Goal: Download file/media

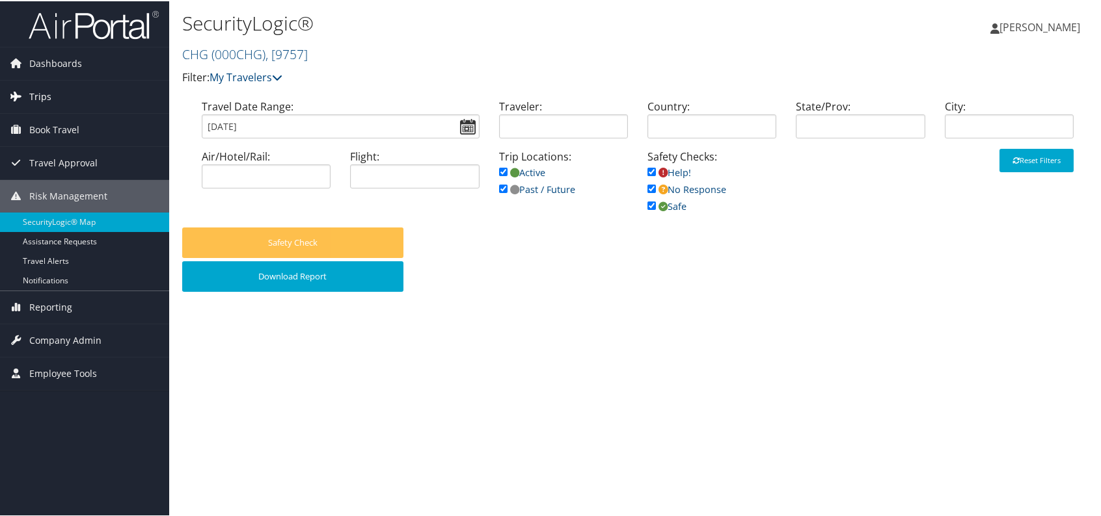
click at [20, 98] on icon at bounding box center [17, 95] width 20 height 20
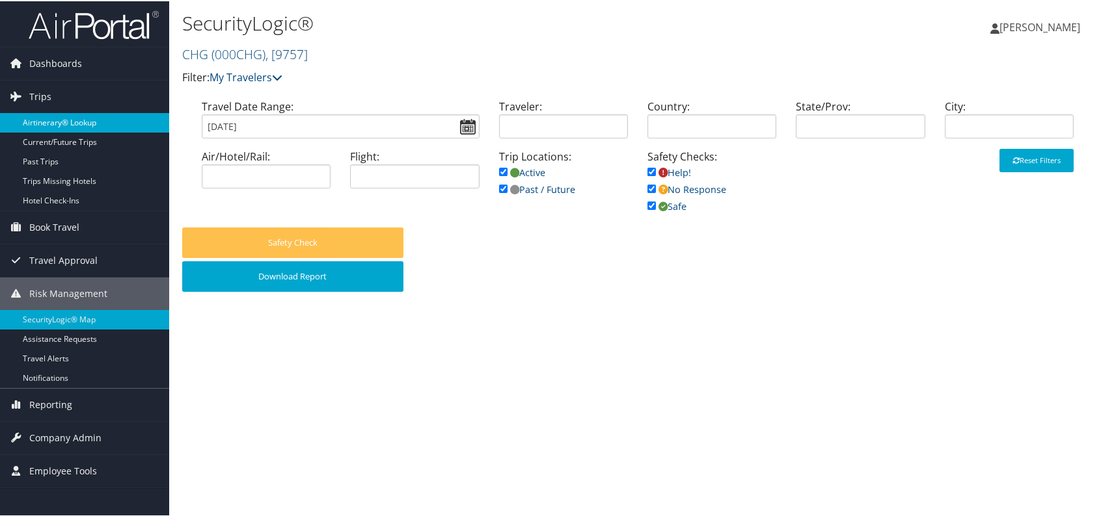
click at [85, 115] on link "Airtinerary® Lookup" at bounding box center [84, 122] width 169 height 20
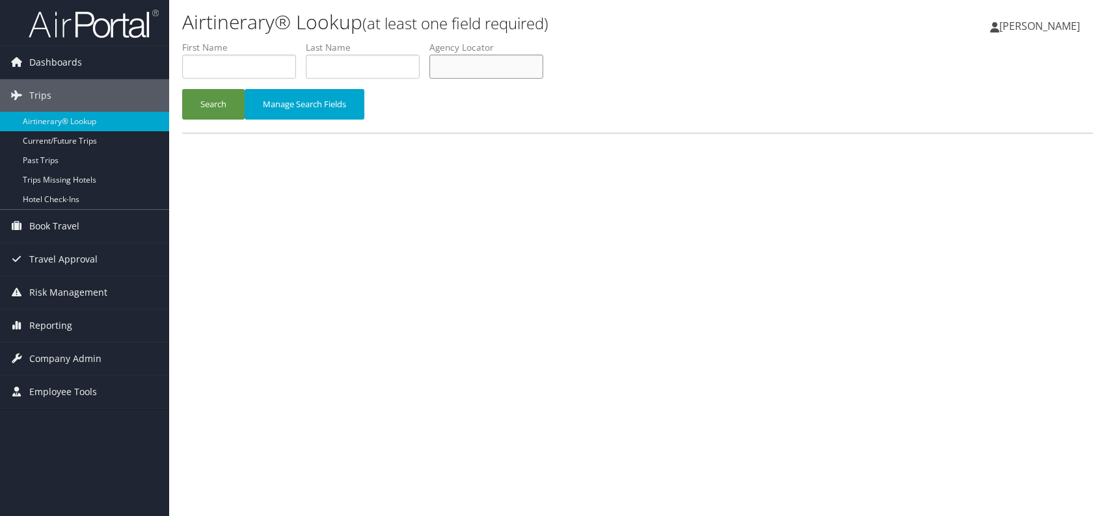
paste input "QYDCDH"
type input "QYDCDH"
click at [207, 100] on button "Search" at bounding box center [213, 104] width 62 height 31
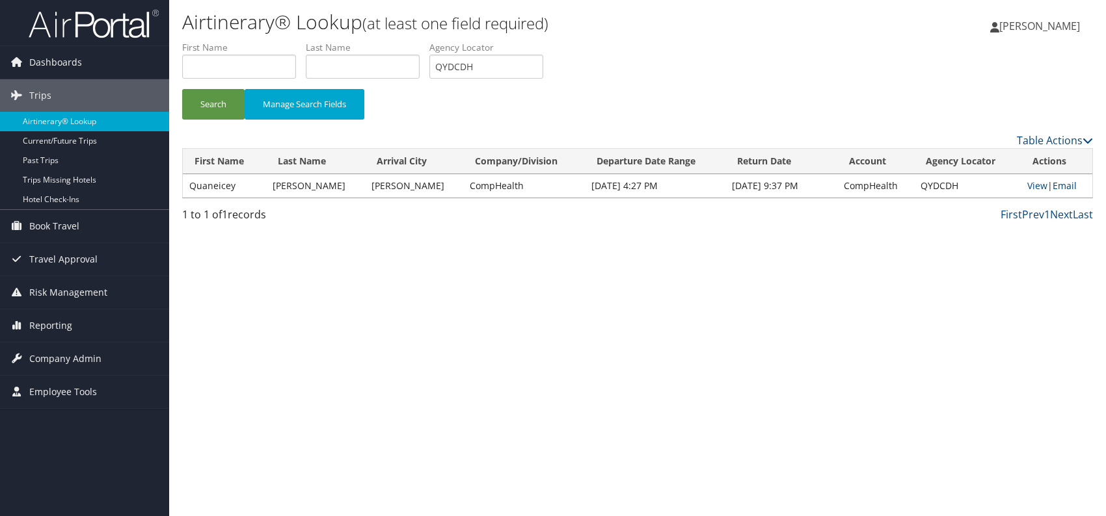
click at [1062, 187] on link "Email" at bounding box center [1064, 186] width 24 height 12
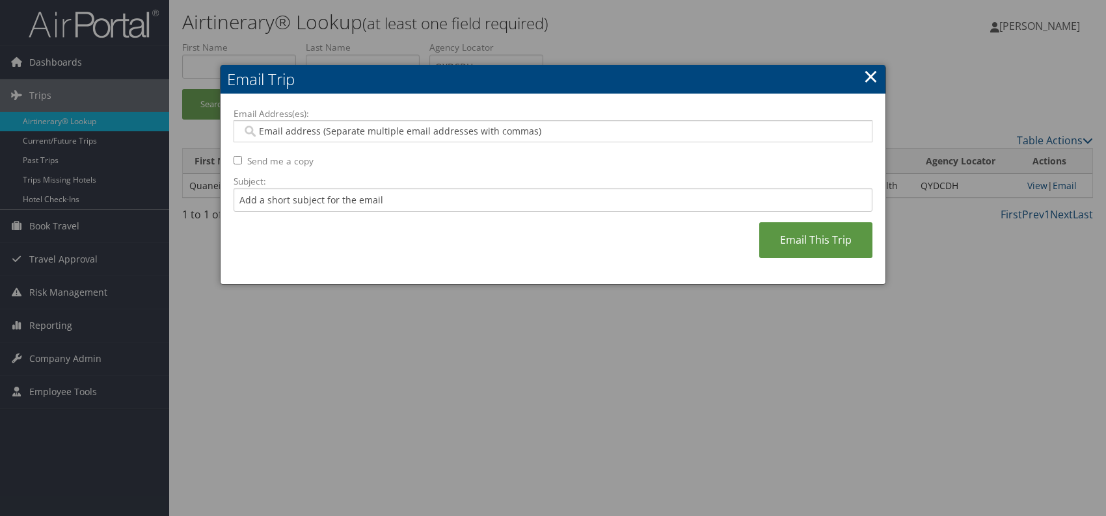
paste input "isabelle.howard@comphealth.com"
type input "isabelle.howard@comphealth.com"
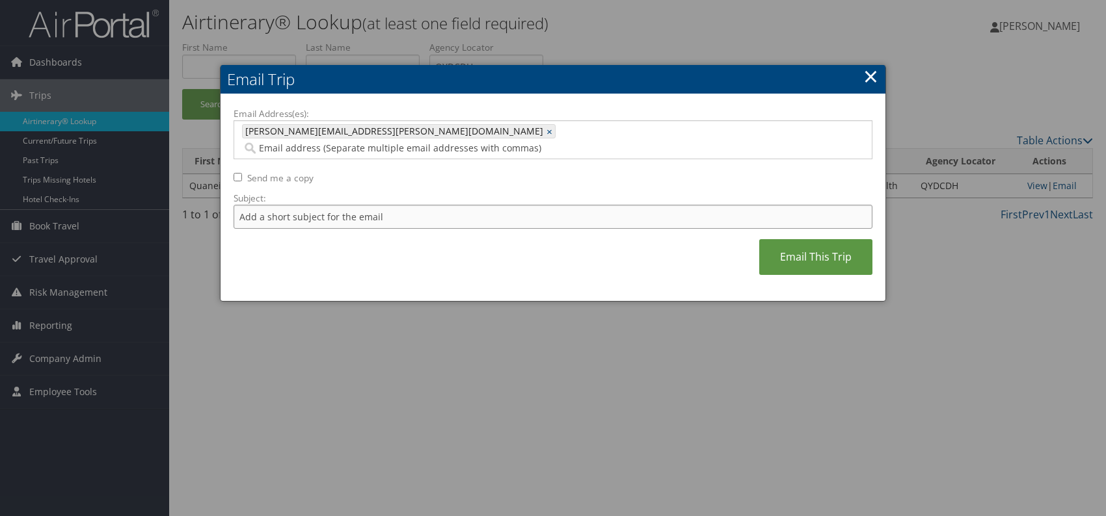
drag, startPoint x: 295, startPoint y: 197, endPoint x: 303, endPoint y: 205, distance: 11.5
click at [295, 205] on input "Subject:" at bounding box center [553, 217] width 639 height 24
drag, startPoint x: 410, startPoint y: 199, endPoint x: 475, endPoint y: 198, distance: 65.1
click at [475, 205] on input "Itinerary change. Please see notes in TR-756070" at bounding box center [553, 217] width 639 height 24
paste input "48973"
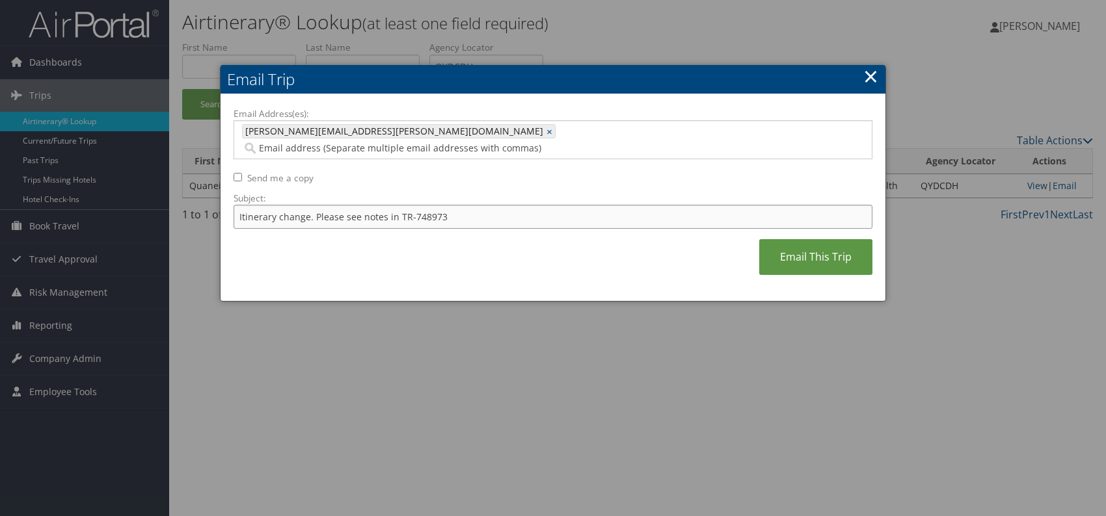
type input "Itinerary change. Please see notes in TR-748973"
drag, startPoint x: 539, startPoint y: 225, endPoint x: 550, endPoint y: 224, distance: 11.7
click at [542, 224] on div "Email Address(es): isabelle.howard@comphealth.com isabelle.howard@comphealth.co…" at bounding box center [553, 197] width 639 height 181
click at [793, 251] on link "Email This Trip" at bounding box center [815, 257] width 113 height 36
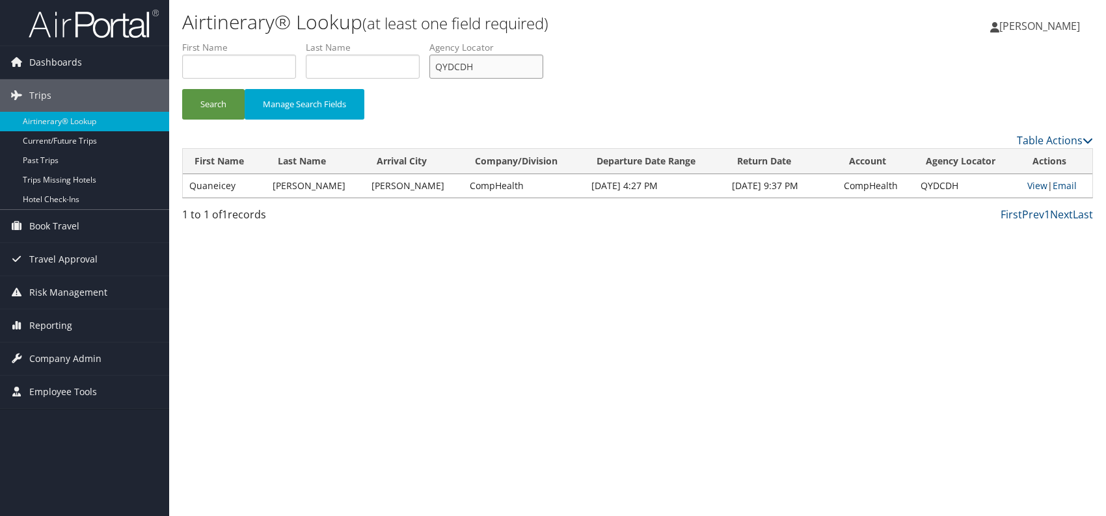
drag, startPoint x: 487, startPoint y: 62, endPoint x: 433, endPoint y: 64, distance: 54.0
click at [432, 41] on ul "First Name Last Name Departure City Arrival City Company/Division Airport/City …" at bounding box center [637, 41] width 911 height 0
paste input "CZWGIC"
click at [217, 101] on button "Search" at bounding box center [213, 104] width 62 height 31
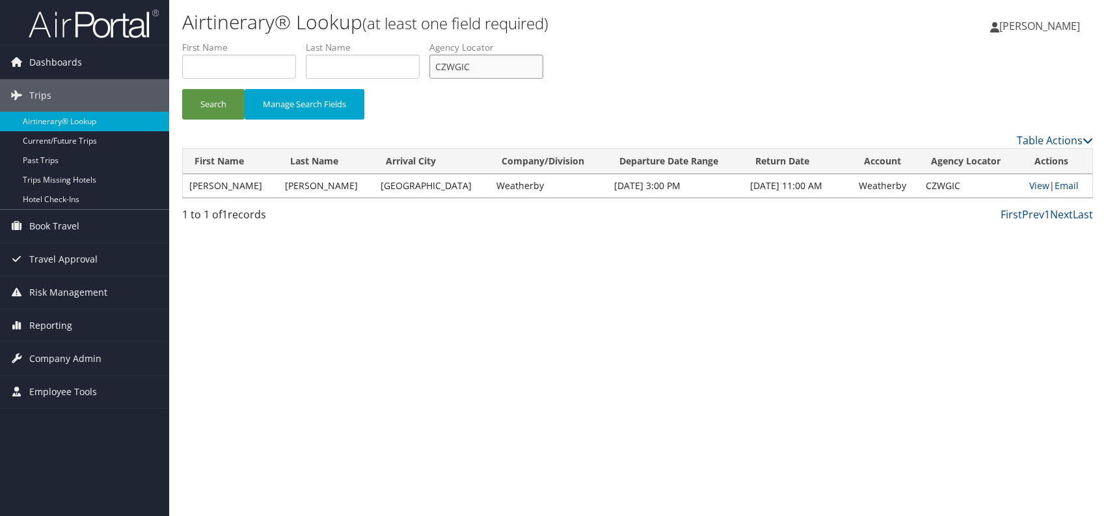
drag, startPoint x: 493, startPoint y: 74, endPoint x: 448, endPoint y: 68, distance: 46.0
click at [448, 68] on input "CZWGIC" at bounding box center [486, 67] width 114 height 24
drag, startPoint x: 479, startPoint y: 62, endPoint x: 425, endPoint y: 64, distance: 54.0
click at [423, 41] on ul "First Name Last Name Departure City Arrival City Company/Division Airport/City …" at bounding box center [637, 41] width 911 height 0
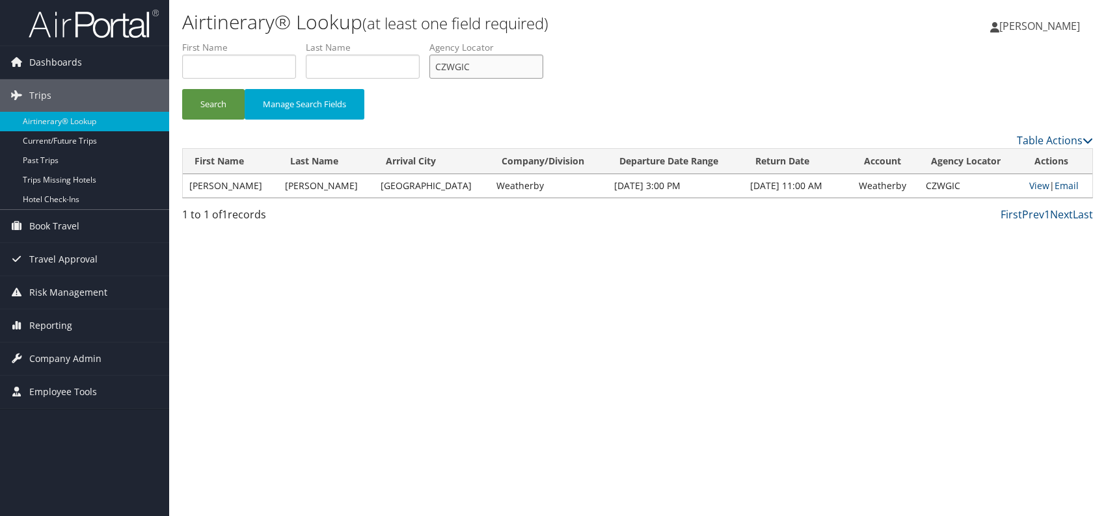
paste input "FABUYQ"
type input "FABUYQ"
drag, startPoint x: 207, startPoint y: 101, endPoint x: 213, endPoint y: 94, distance: 8.8
click at [207, 100] on button "Search" at bounding box center [213, 104] width 62 height 31
click at [1071, 185] on link "Email" at bounding box center [1065, 186] width 24 height 12
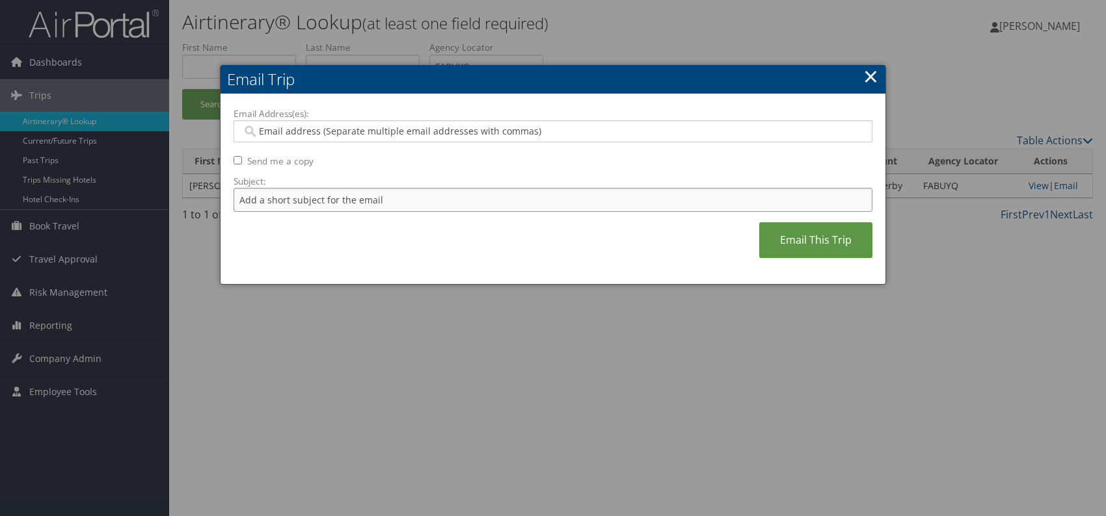
click at [337, 196] on input "Subject:" at bounding box center [553, 200] width 639 height 24
drag, startPoint x: 409, startPoint y: 197, endPoint x: 455, endPoint y: 199, distance: 46.2
click at [455, 199] on input "Itinerary change. Please see notes in TR-756070" at bounding box center [553, 200] width 639 height 24
paste input "479"
type input "Itinerary change. Please see notes in TR-754790"
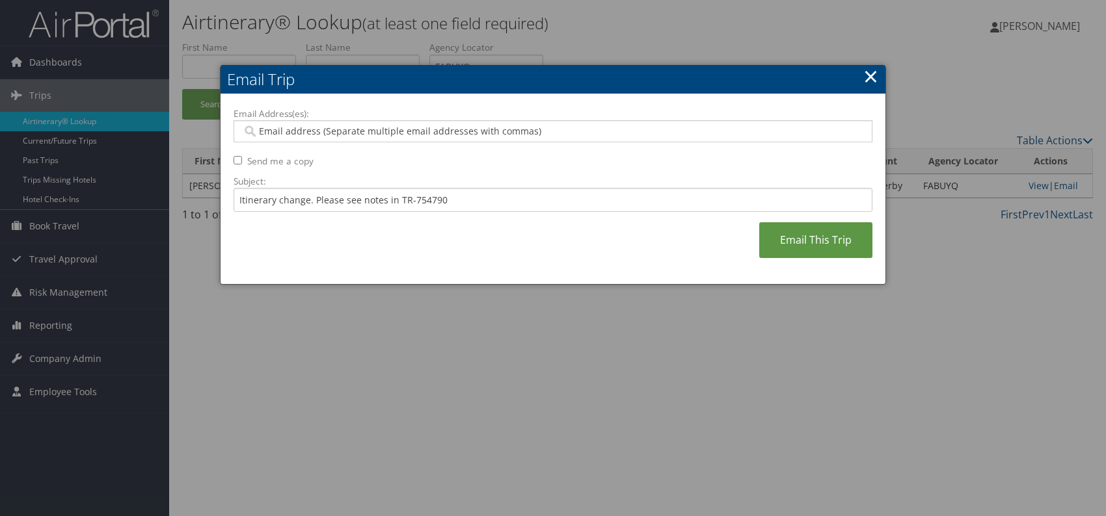
click at [501, 257] on div "Email Address(es): Send me a copy Subject: Itinerary change. Please see notes i…" at bounding box center [553, 189] width 639 height 165
paste input "reagan.bokar@weatherbyhealthcare.com"
type input "reagan.bokar@weatherbyhealthcare.com"
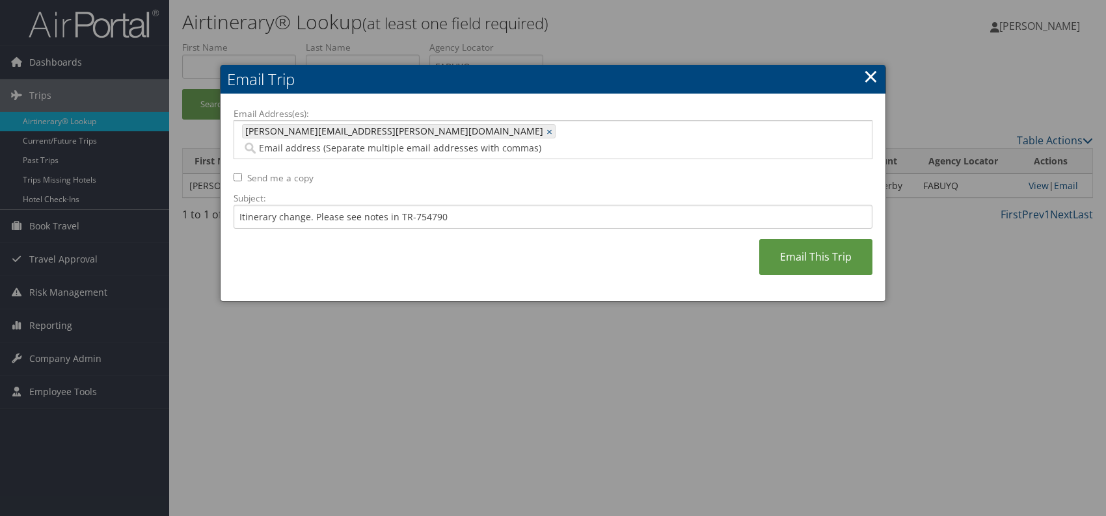
drag, startPoint x: 548, startPoint y: 229, endPoint x: 587, endPoint y: 228, distance: 39.0
click at [550, 228] on div "Email Address(es): reagan.bokar@weatherbyhealthcare.com reagan.bokar@weatherbyh…" at bounding box center [553, 197] width 639 height 181
click at [806, 252] on link "Email This Trip" at bounding box center [815, 257] width 113 height 36
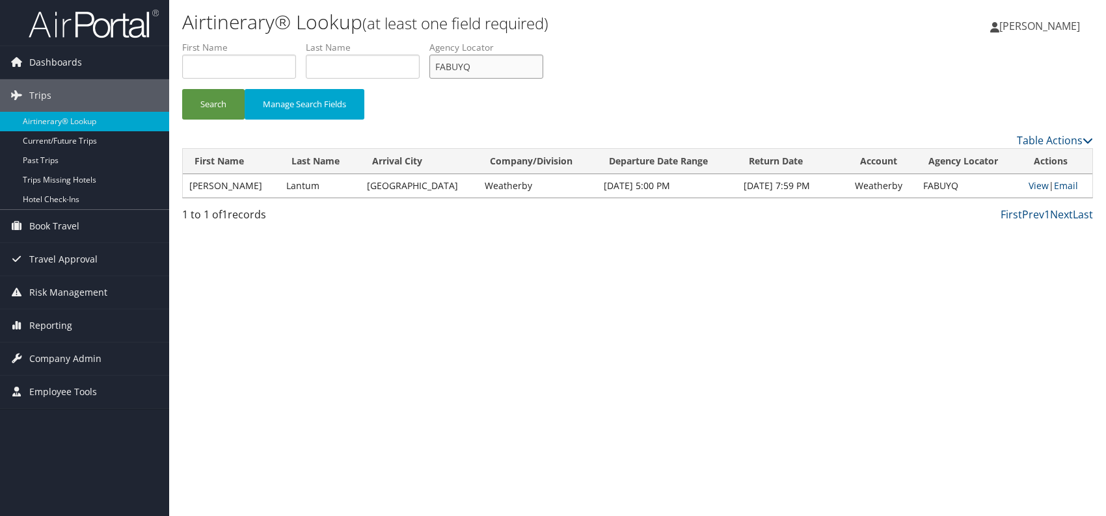
click at [432, 41] on ul "First Name Last Name Departure City Arrival City Company/Division Airport/City …" at bounding box center [637, 41] width 911 height 0
paste input "GFFXRU"
click at [215, 101] on button "Search" at bounding box center [213, 104] width 62 height 31
drag, startPoint x: 478, startPoint y: 65, endPoint x: 416, endPoint y: 66, distance: 61.8
click at [416, 41] on ul "First Name Last Name Departure City Arrival City Company/Division Airport/City …" at bounding box center [637, 41] width 911 height 0
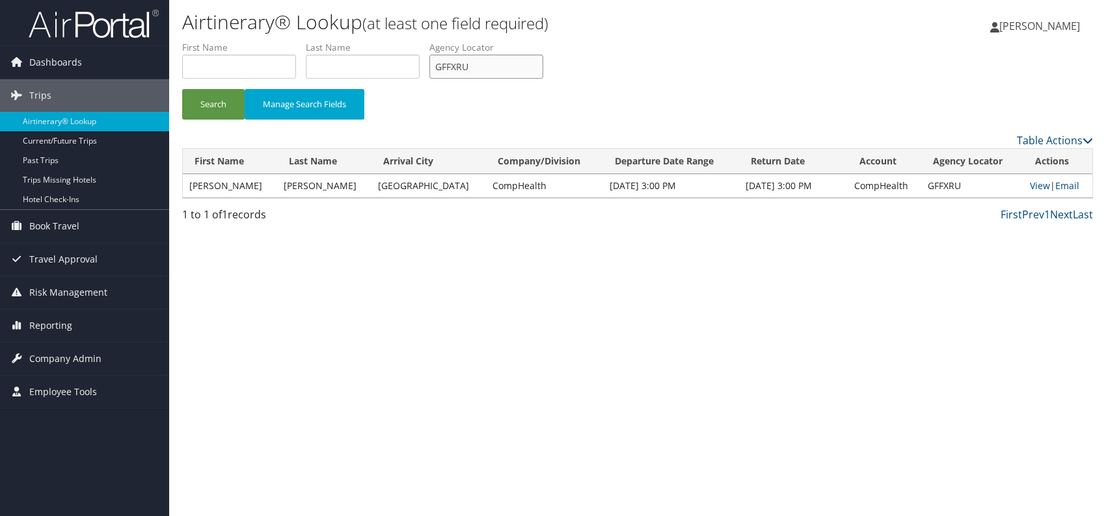
paste input "UZWCAD"
click at [210, 105] on button "Search" at bounding box center [213, 104] width 62 height 31
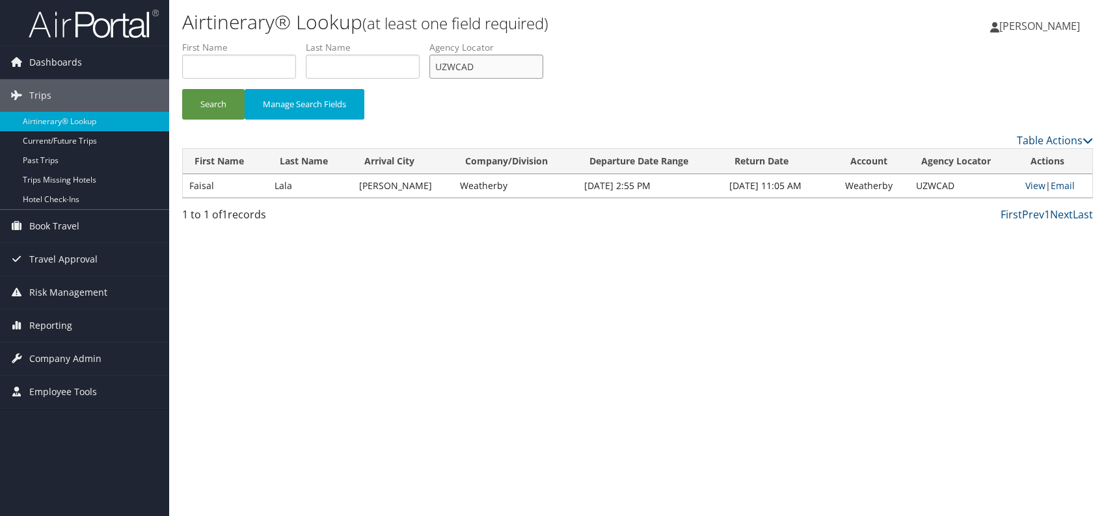
drag, startPoint x: 476, startPoint y: 69, endPoint x: 442, endPoint y: 68, distance: 34.5
click at [435, 67] on input "UZWCAD" at bounding box center [486, 67] width 114 height 24
paste input "GHUQKT"
type input "GHUQKT"
click at [214, 100] on button "Search" at bounding box center [213, 104] width 62 height 31
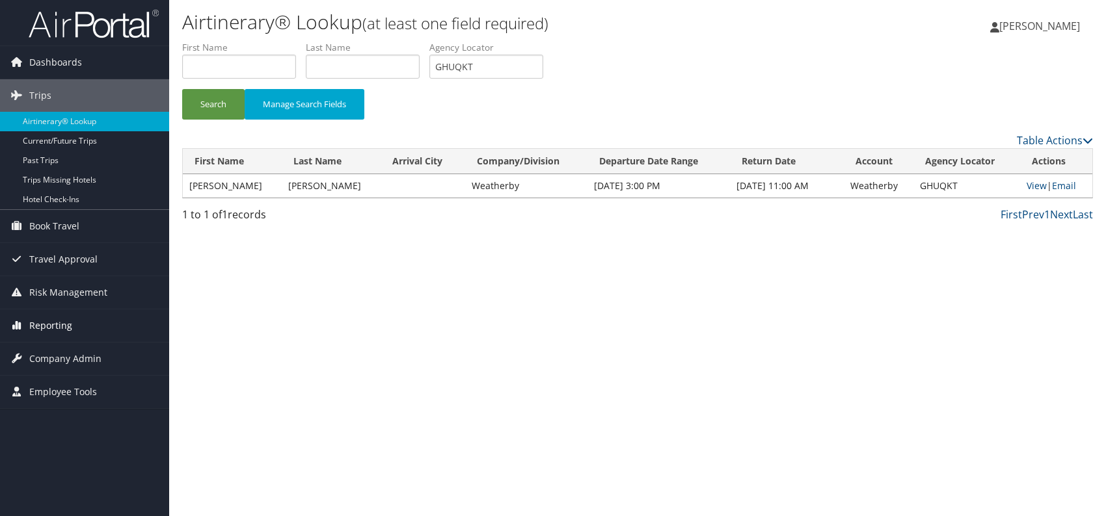
click at [49, 319] on span "Reporting" at bounding box center [50, 326] width 43 height 33
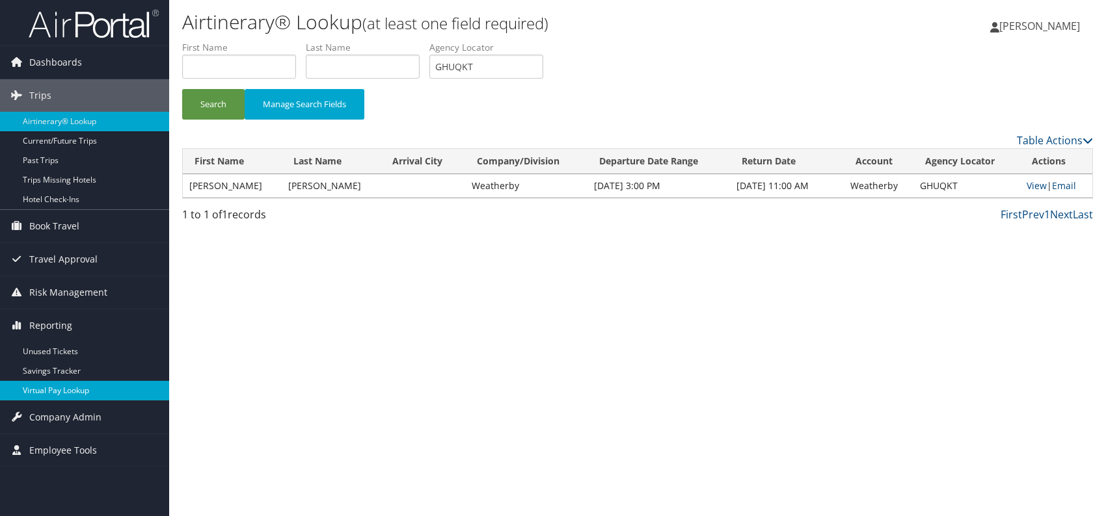
click at [59, 398] on link "Virtual Pay Lookup" at bounding box center [84, 391] width 169 height 20
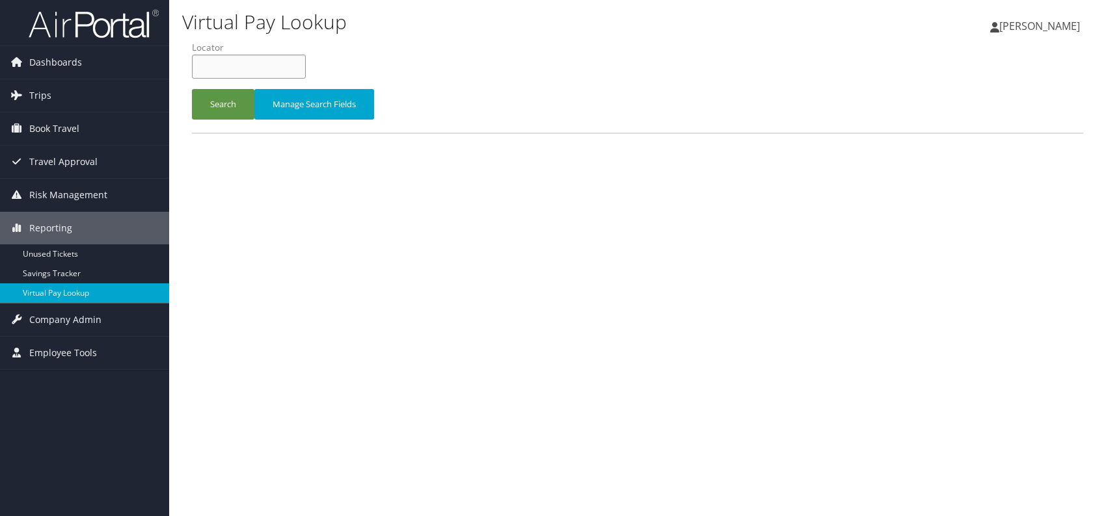
paste input "CUKYBP"
type input "CUKYBP"
click at [225, 107] on button "Search" at bounding box center [223, 104] width 62 height 31
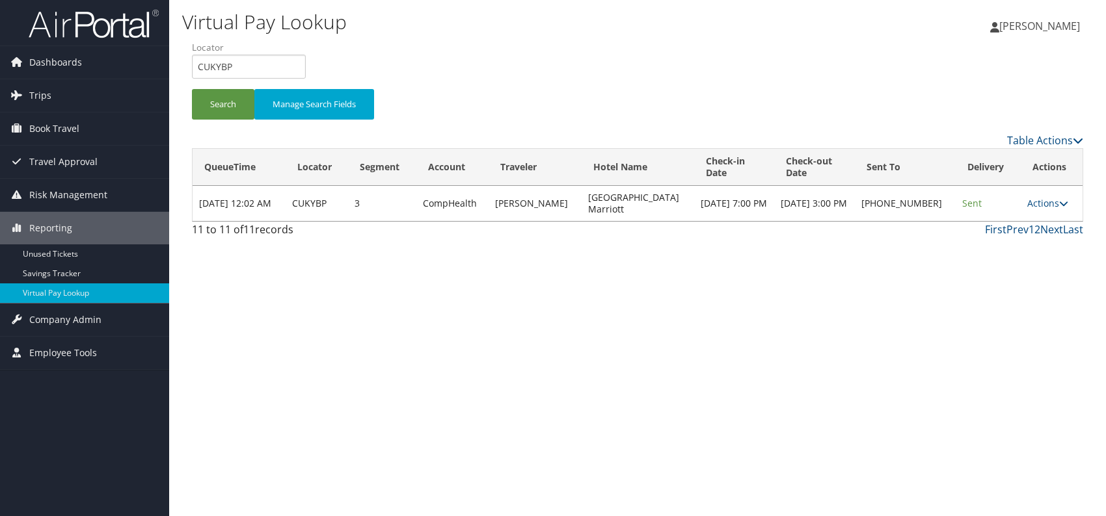
click at [1036, 194] on td "Actions Resend Logs Delivery Information View Itinerary" at bounding box center [1052, 203] width 62 height 35
click at [1036, 203] on link "Actions" at bounding box center [1047, 203] width 41 height 12
click at [991, 243] on link "Logs" at bounding box center [1004, 244] width 111 height 22
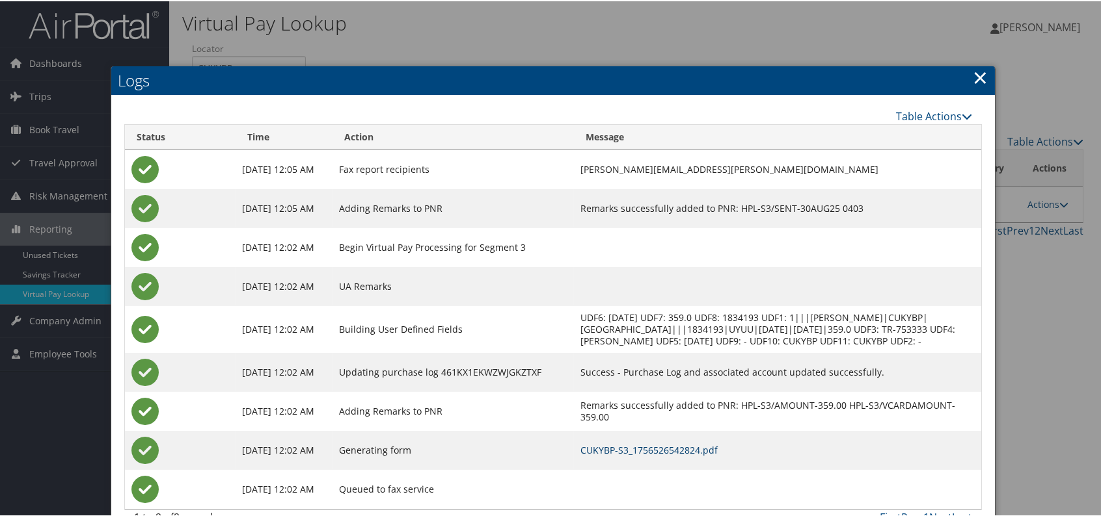
click at [703, 455] on link "CUKYBP-S3_1756526542824.pdf" at bounding box center [648, 449] width 137 height 12
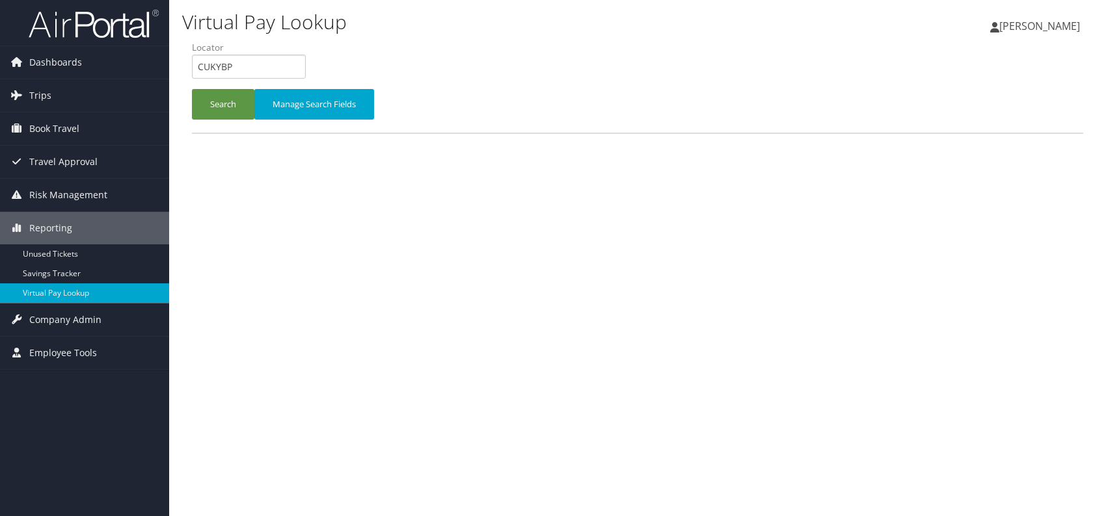
click at [173, 68] on div "Virtual Pay Lookup [PERSON_NAME] [PERSON_NAME] My Settings Travel Agency Contac…" at bounding box center [637, 258] width 937 height 516
type input "GUWVBI"
click at [225, 103] on button "Search" at bounding box center [223, 104] width 62 height 31
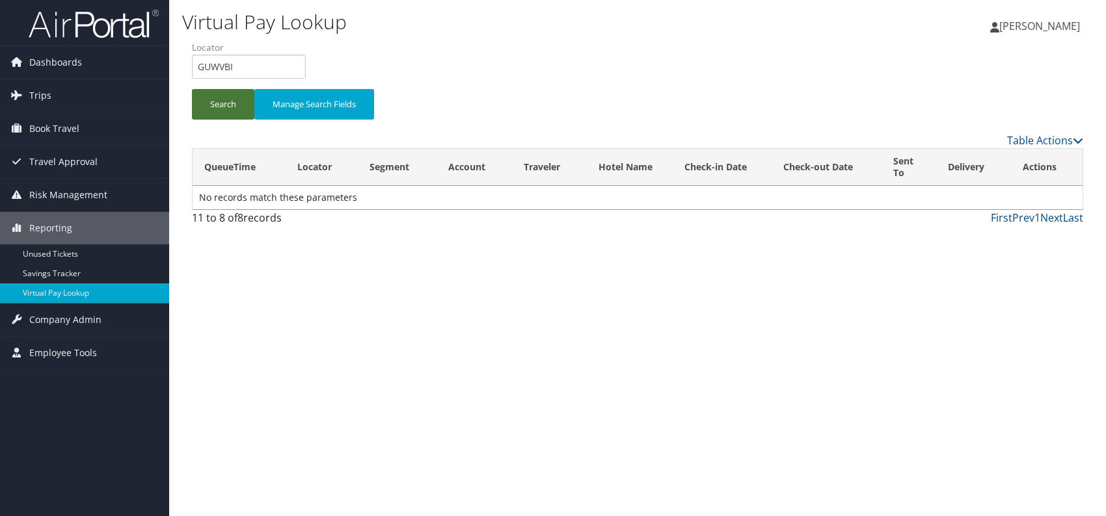
click at [215, 92] on button "Search" at bounding box center [223, 104] width 62 height 31
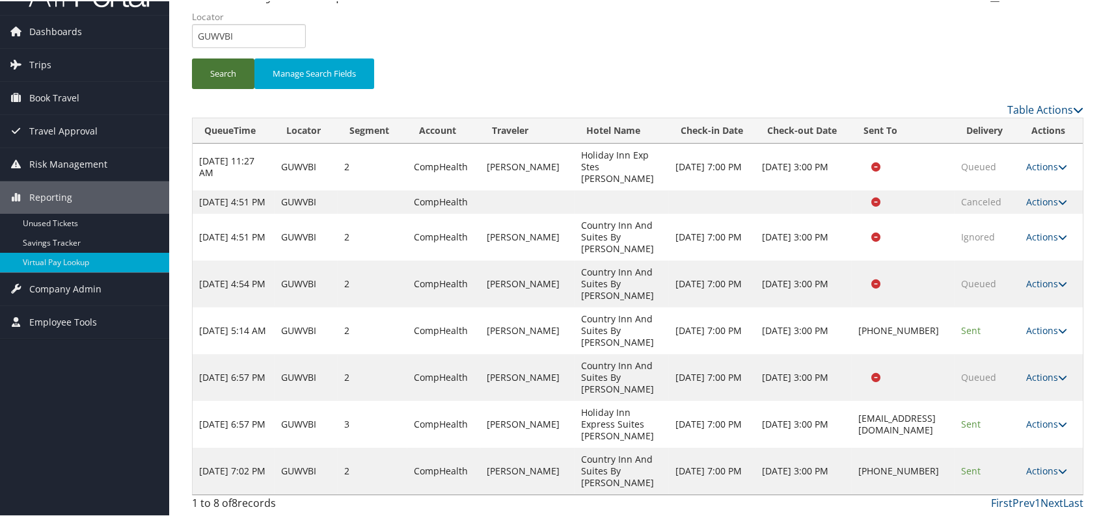
scroll to position [55, 0]
click at [1058, 470] on icon at bounding box center [1062, 470] width 9 height 9
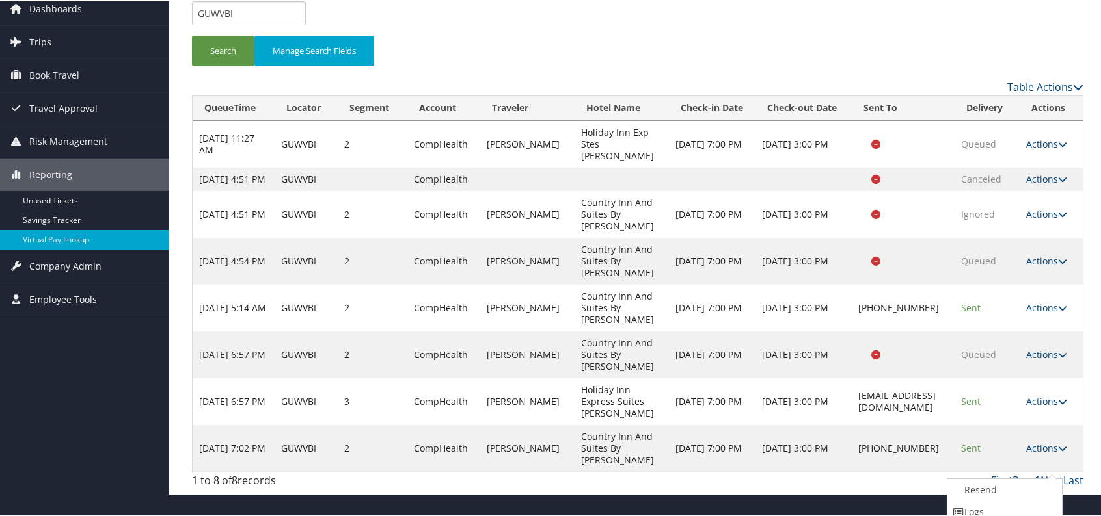
scroll to position [105, 0]
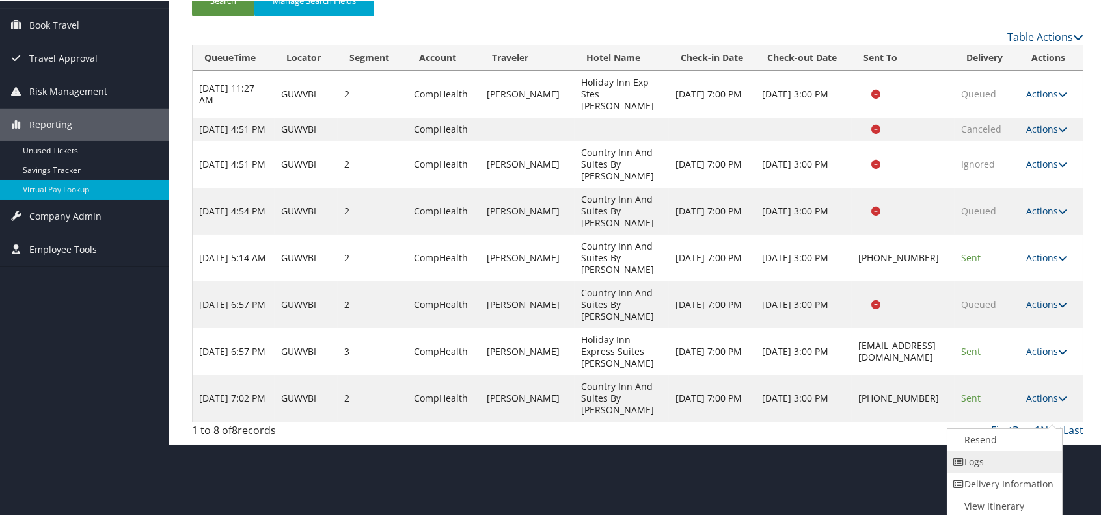
click at [972, 457] on link "Logs" at bounding box center [1002, 461] width 111 height 22
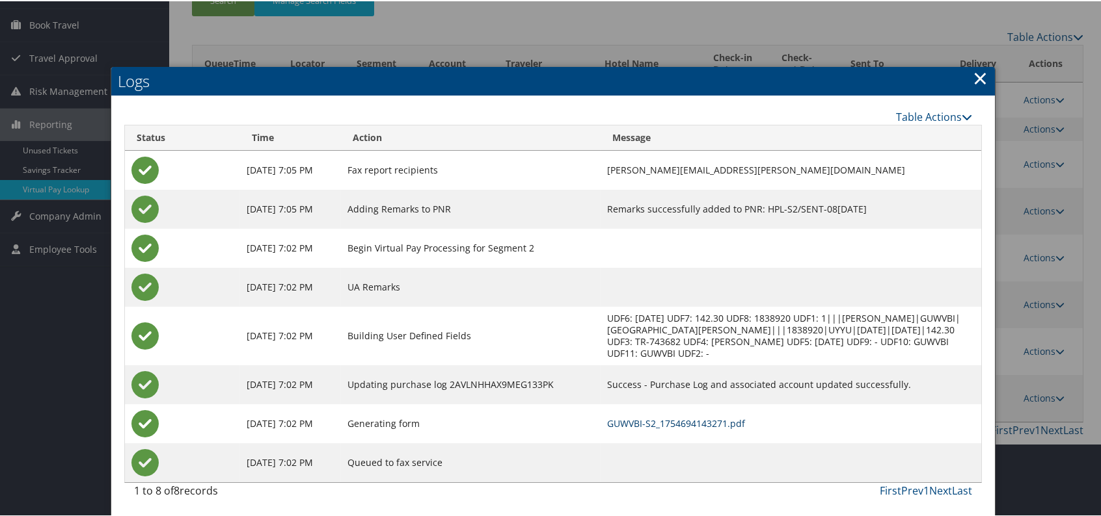
click at [713, 417] on link "GUWVBI-S2_1754694143271.pdf" at bounding box center [676, 422] width 138 height 12
